Goal: Task Accomplishment & Management: Complete application form

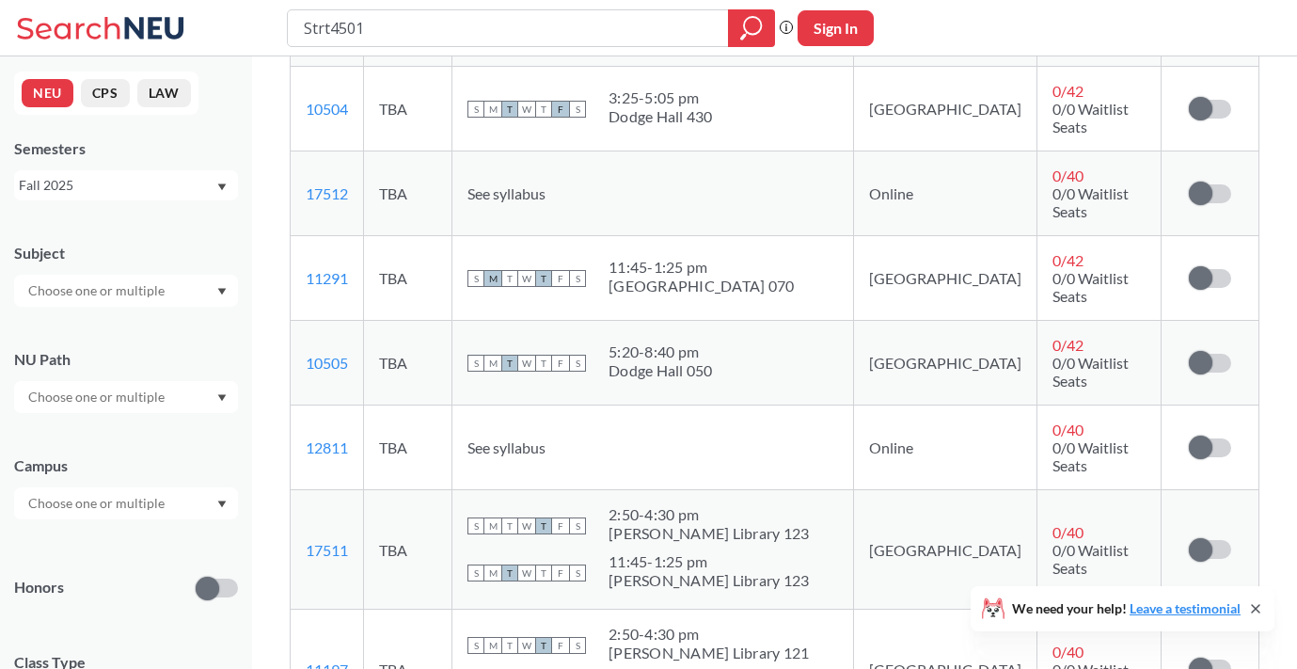
scroll to position [637, 0]
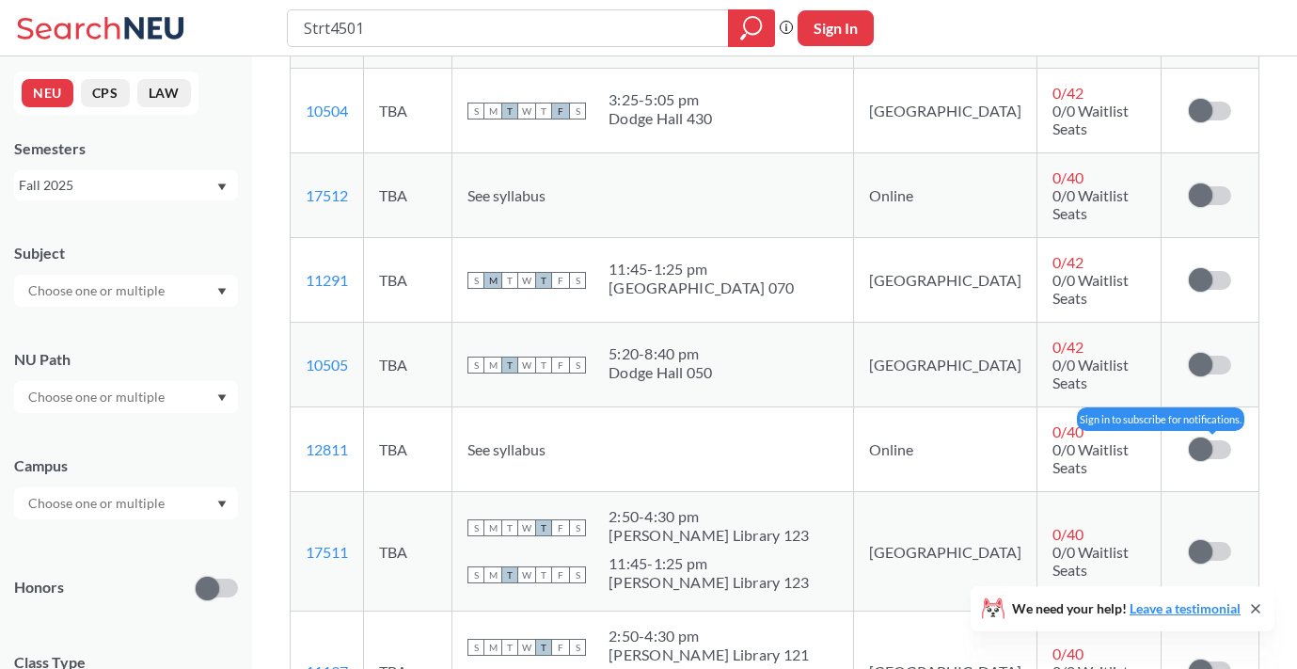
click at [1206, 437] on span at bounding box center [1201, 449] width 24 height 24
click at [1189, 440] on input "checkbox" at bounding box center [1189, 440] width 0 height 0
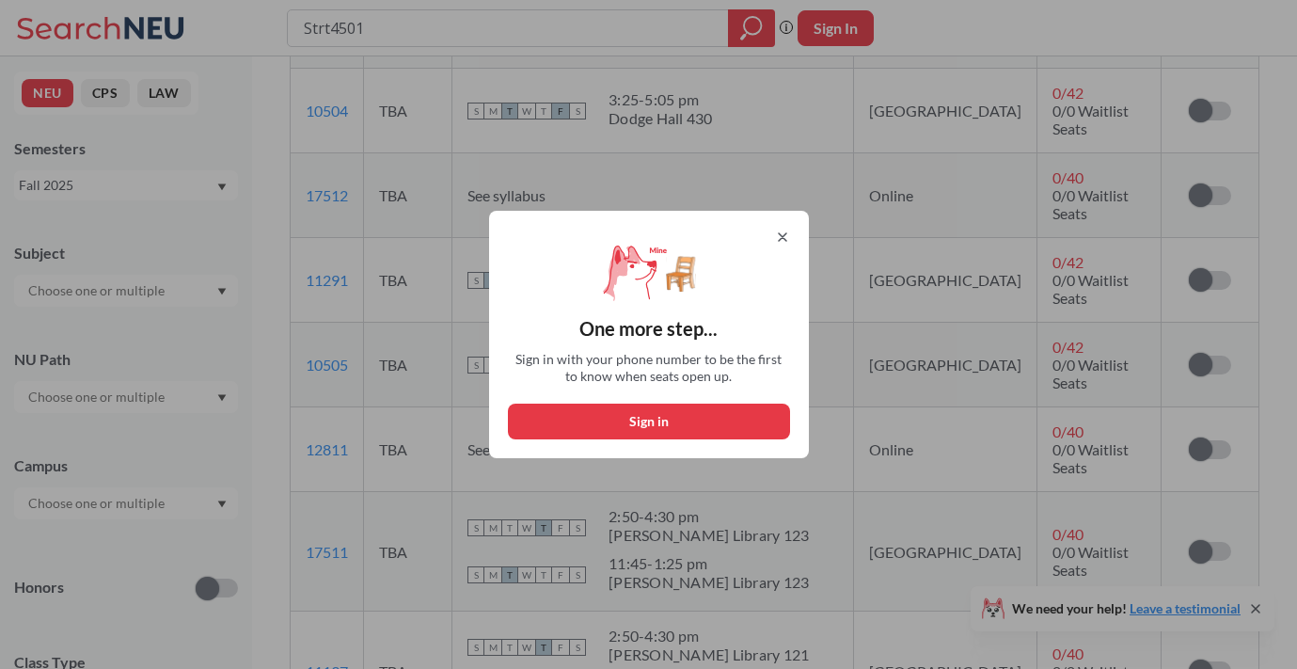
click at [702, 417] on button "Sign in" at bounding box center [649, 421] width 282 height 36
select select "US"
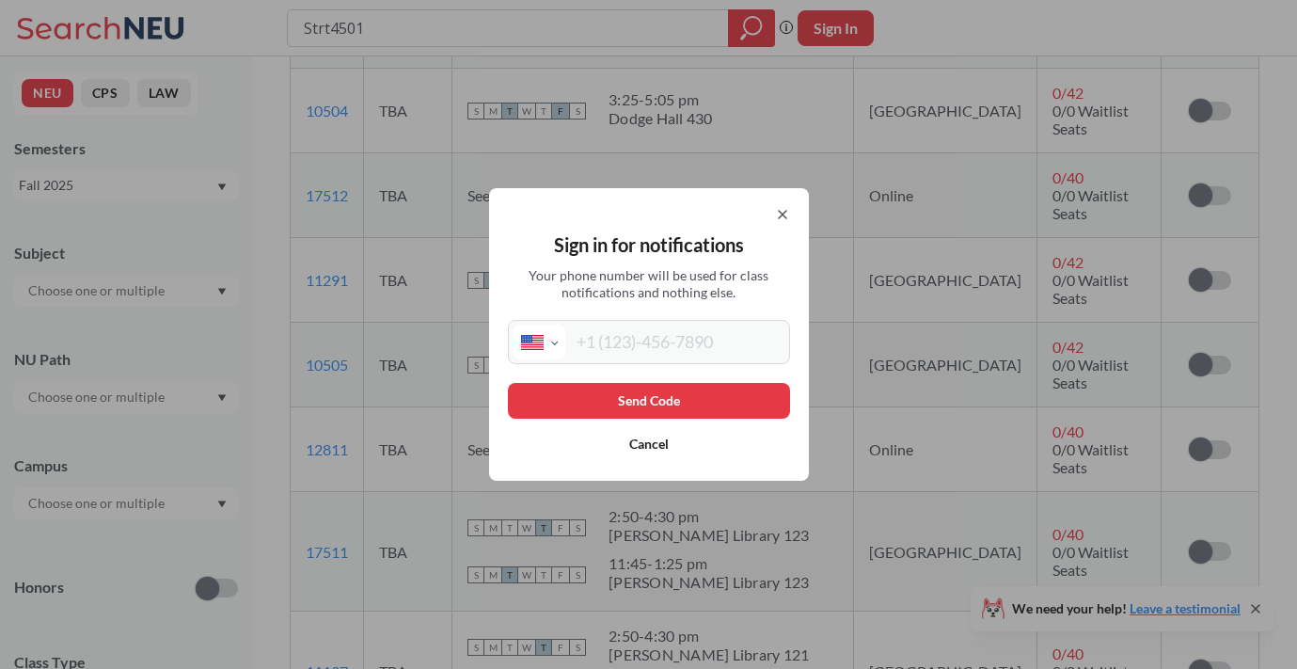
click at [661, 357] on input "tel" at bounding box center [675, 341] width 220 height 35
type input "[PHONE_NUMBER]"
click at [660, 405] on button "Send Code" at bounding box center [649, 401] width 282 height 36
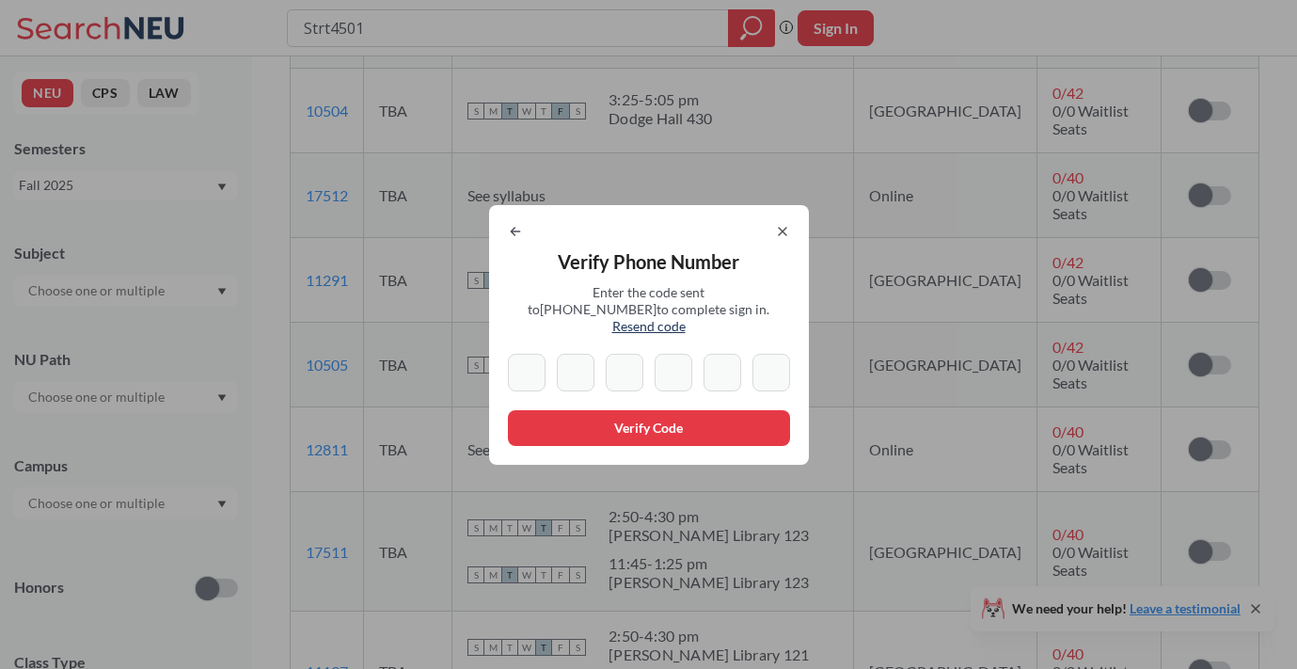
type input "3"
type input "0"
type input "2"
type input "1"
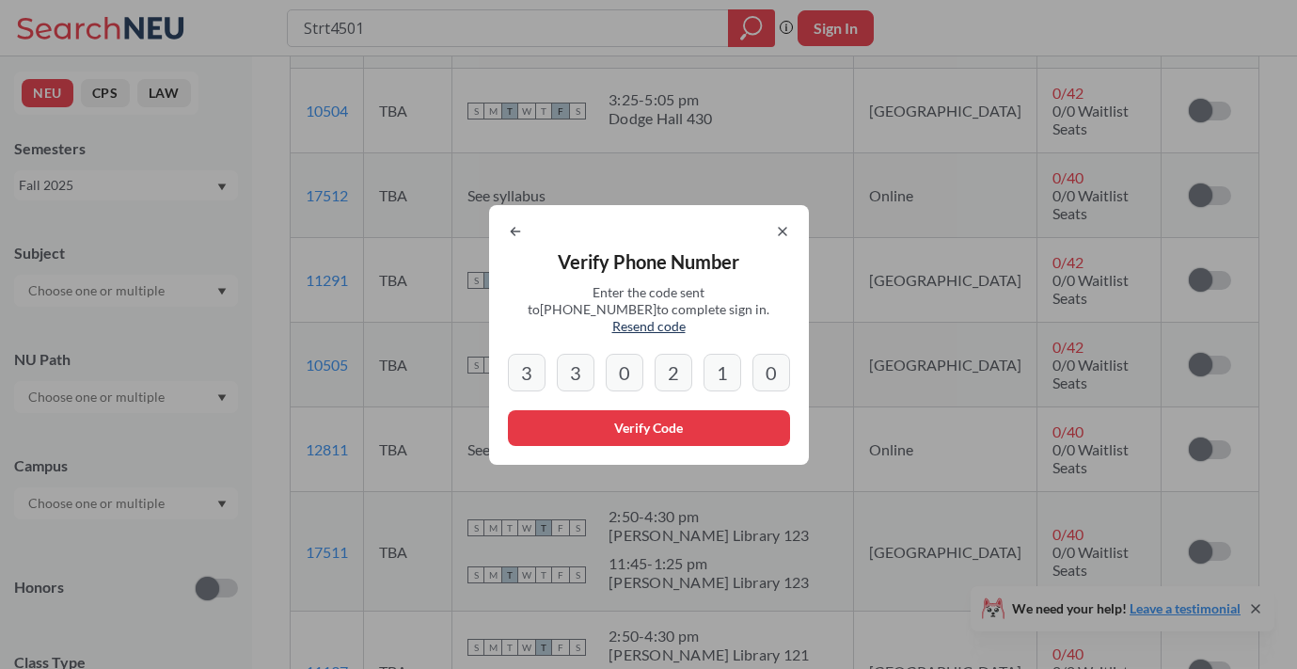
type input "0"
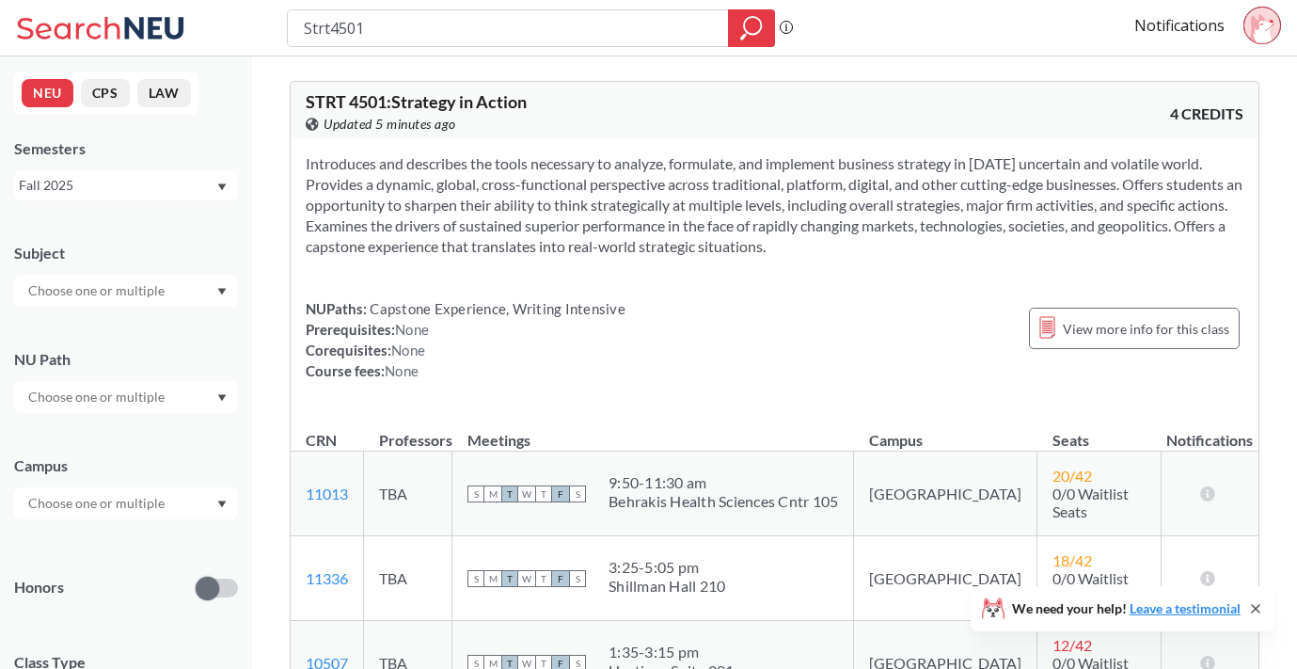
scroll to position [0, 0]
click at [793, 359] on div "NUPaths: Capstone Experience, Writing Intensive Prerequisites: None Corequisite…" at bounding box center [775, 339] width 938 height 83
